Goal: Transaction & Acquisition: Book appointment/travel/reservation

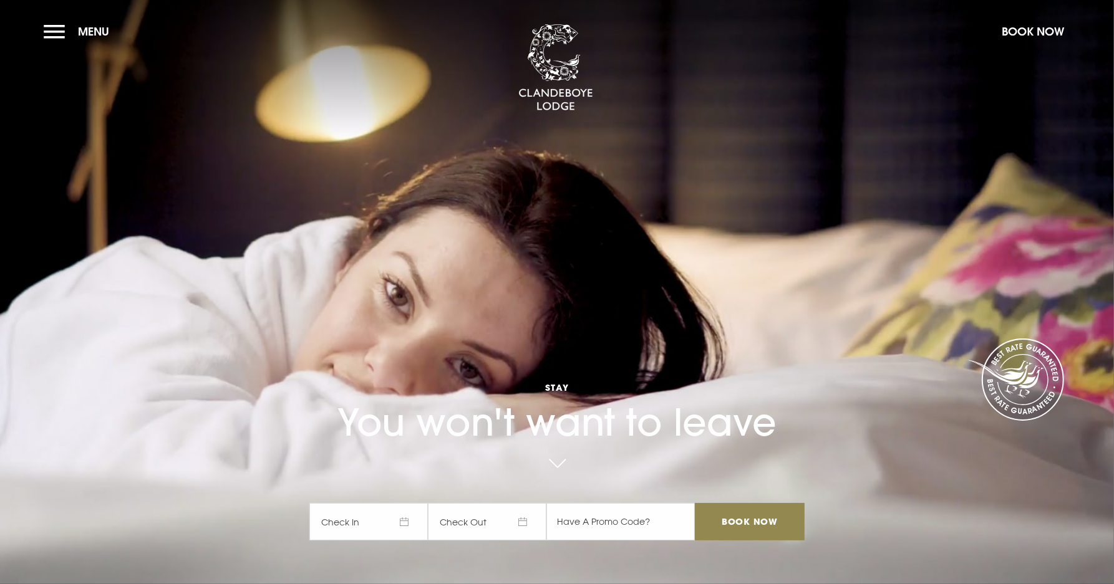
click at [405, 519] on span "Check In" at bounding box center [368, 521] width 119 height 37
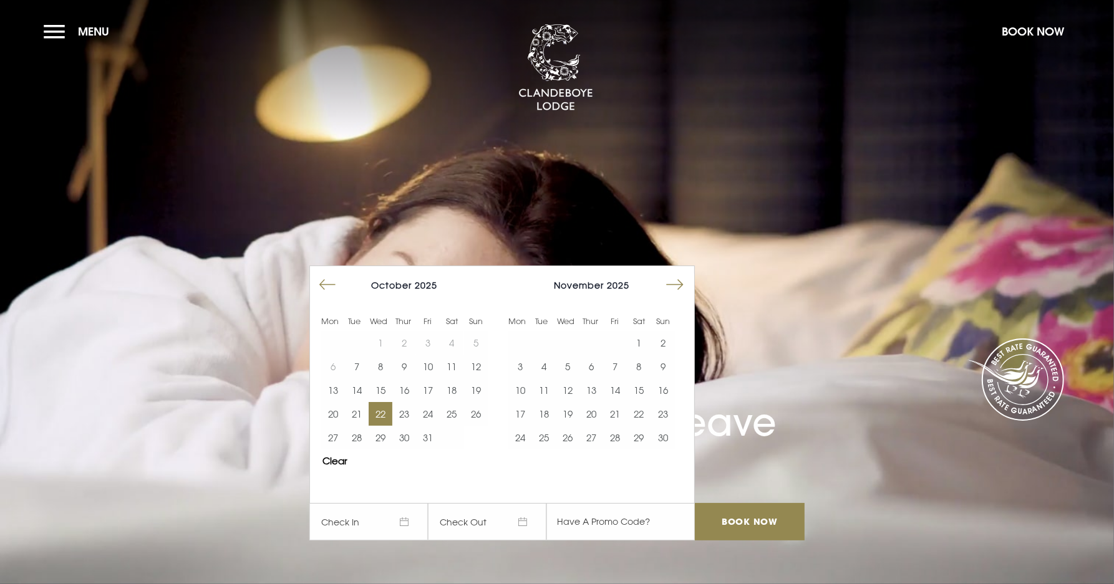
click at [383, 414] on button "22" at bounding box center [381, 414] width 24 height 24
click at [479, 521] on span "[DATE]" at bounding box center [487, 521] width 119 height 37
click at [451, 414] on button "25" at bounding box center [452, 414] width 24 height 24
click at [742, 521] on input "Book Now" at bounding box center [750, 521] width 110 height 37
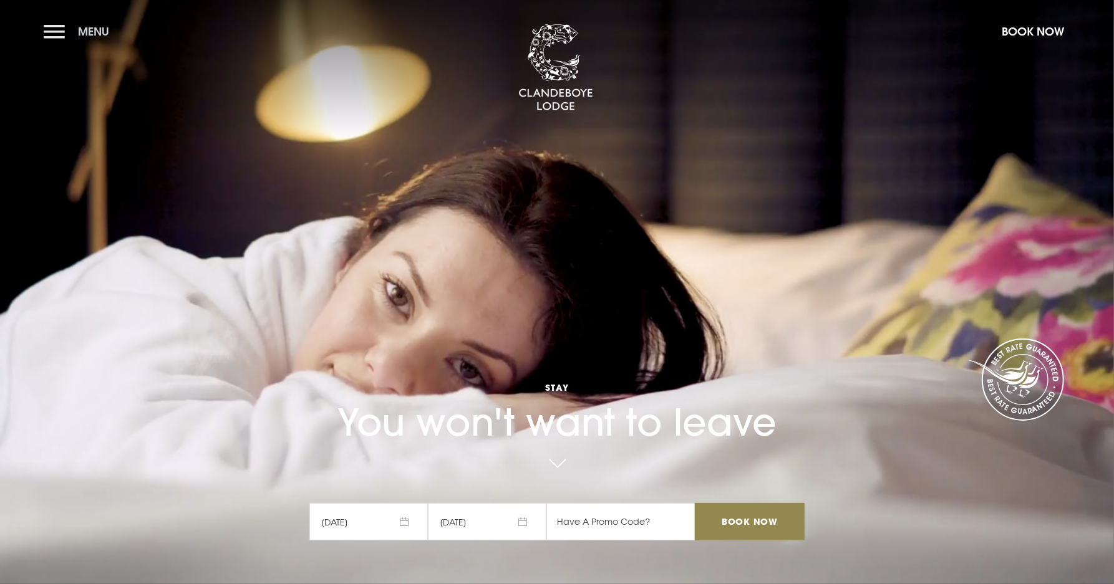
click at [56, 32] on button "Menu" at bounding box center [80, 31] width 72 height 27
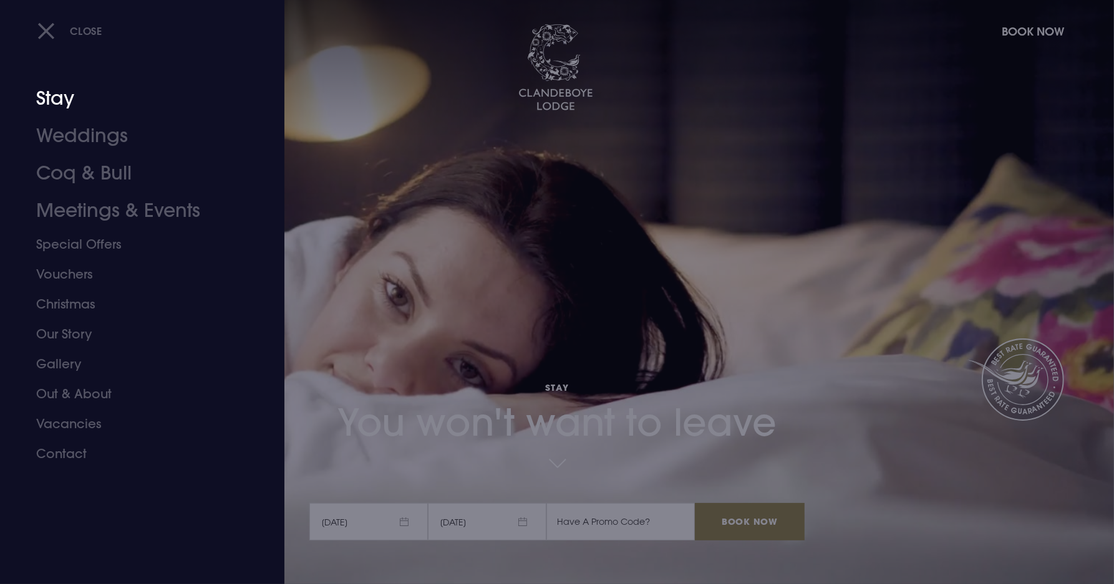
click at [61, 97] on link "Stay" at bounding box center [134, 98] width 197 height 37
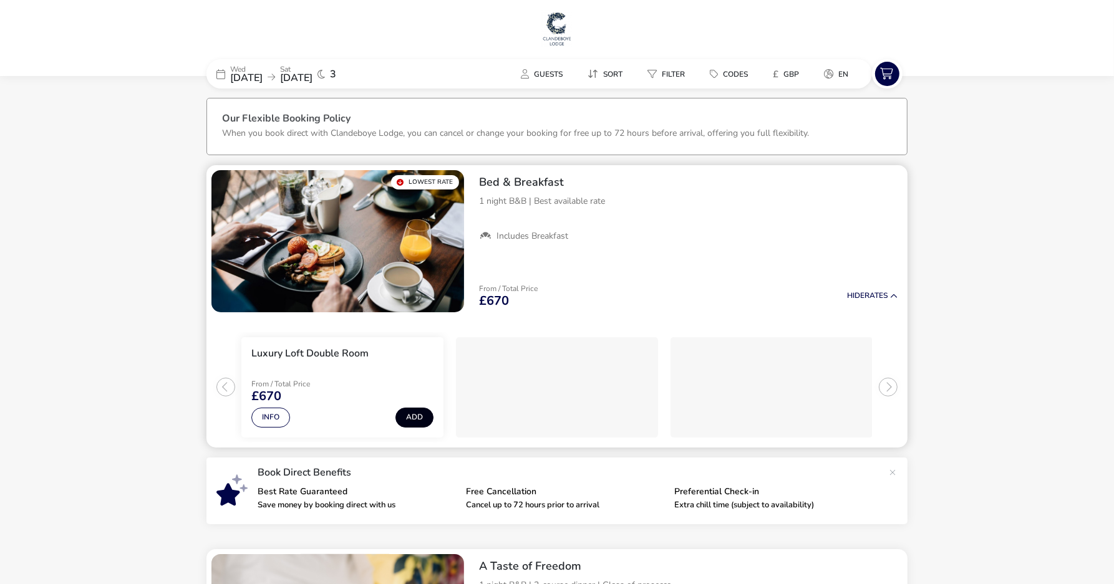
click at [417, 414] on button "Add" at bounding box center [414, 418] width 38 height 20
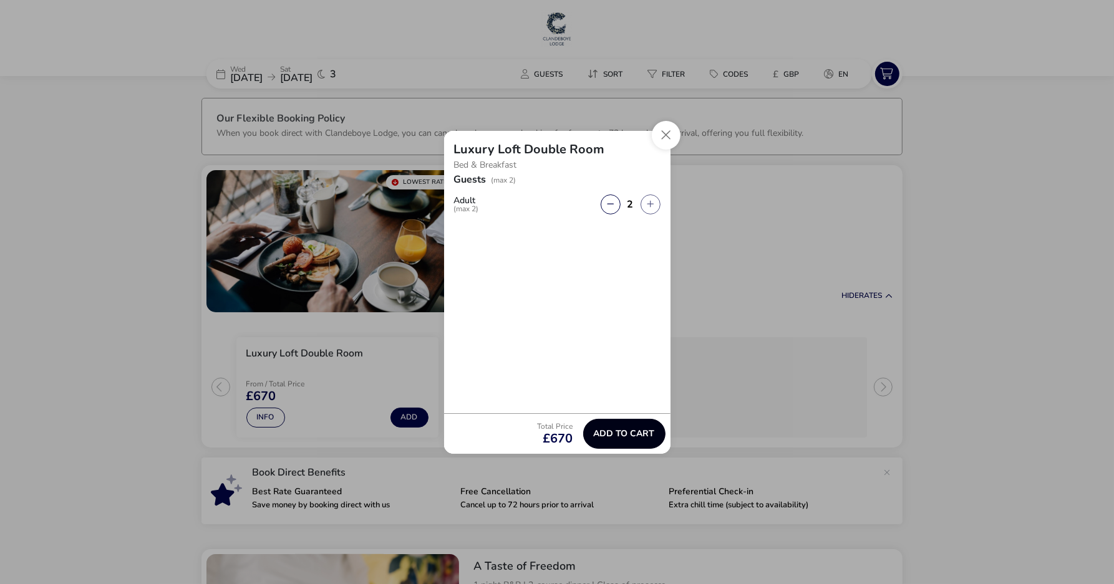
click at [616, 431] on span "Add to cart" at bounding box center [624, 433] width 61 height 9
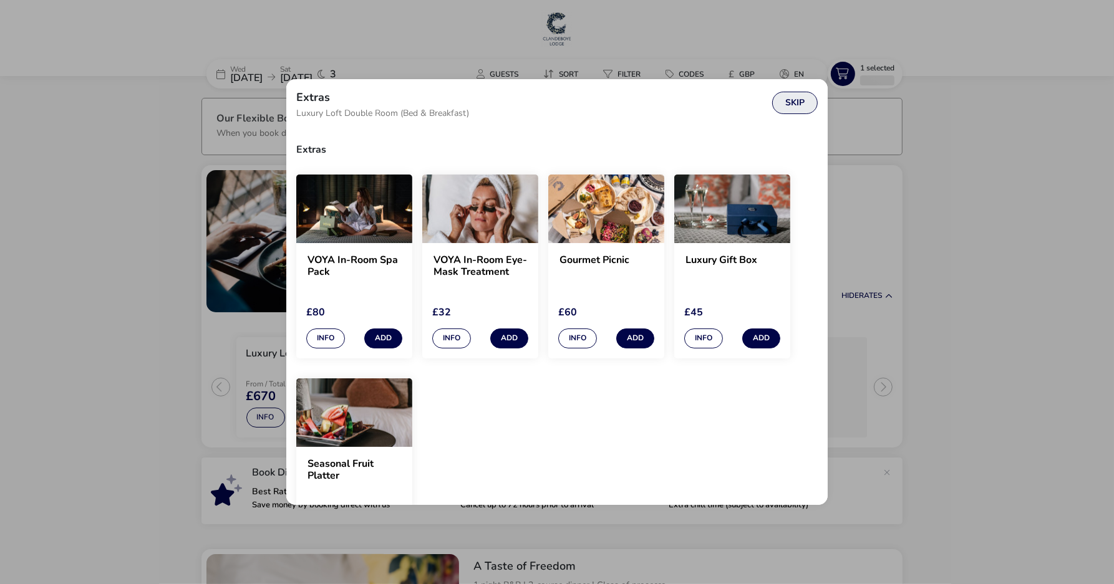
click at [799, 100] on button "Skip" at bounding box center [795, 103] width 46 height 22
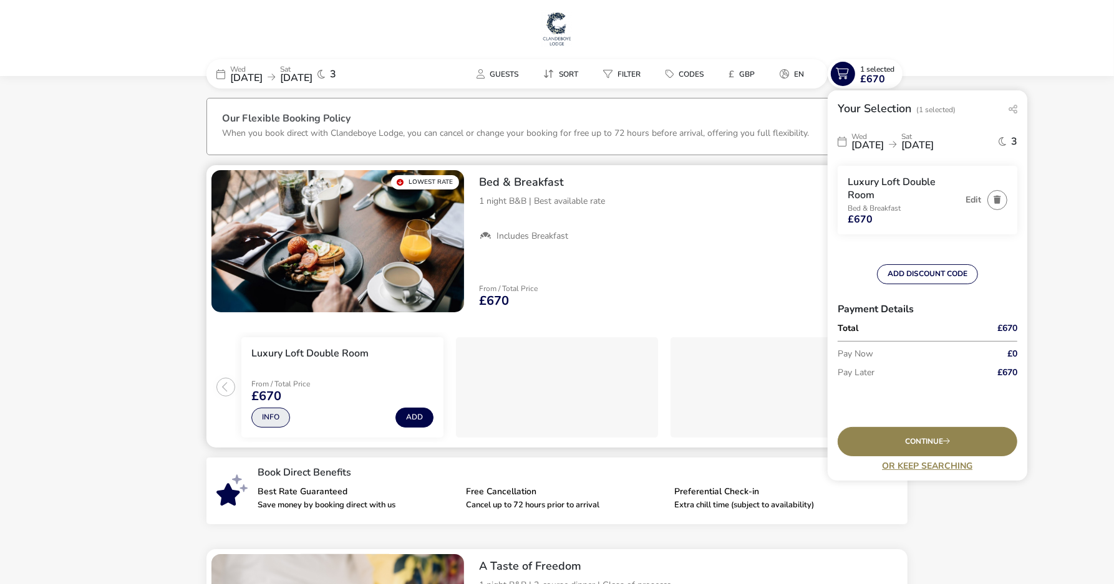
click at [273, 414] on button "Info" at bounding box center [270, 418] width 39 height 20
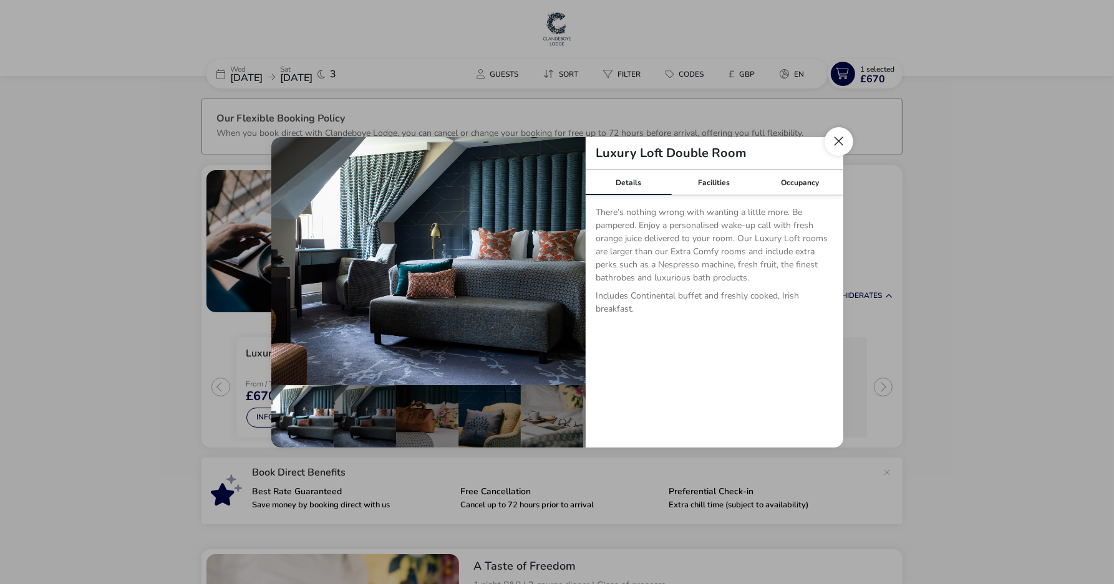
click at [836, 140] on button "Close dialog" at bounding box center [839, 141] width 29 height 29
